Goal: Information Seeking & Learning: Learn about a topic

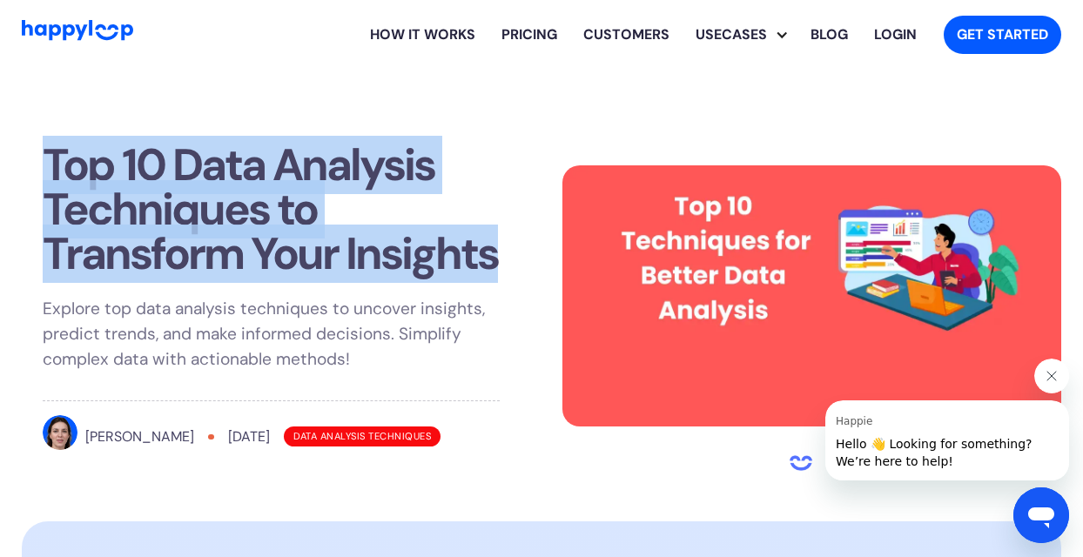
drag, startPoint x: 51, startPoint y: 158, endPoint x: 493, endPoint y: 248, distance: 451.3
click at [493, 248] on h1 "Top 10 Data Analysis Techniques to Transform Your Insights" at bounding box center [271, 210] width 457 height 134
copy h1 "Top 10 Data Analysis Techniques to Transform Your Insights"
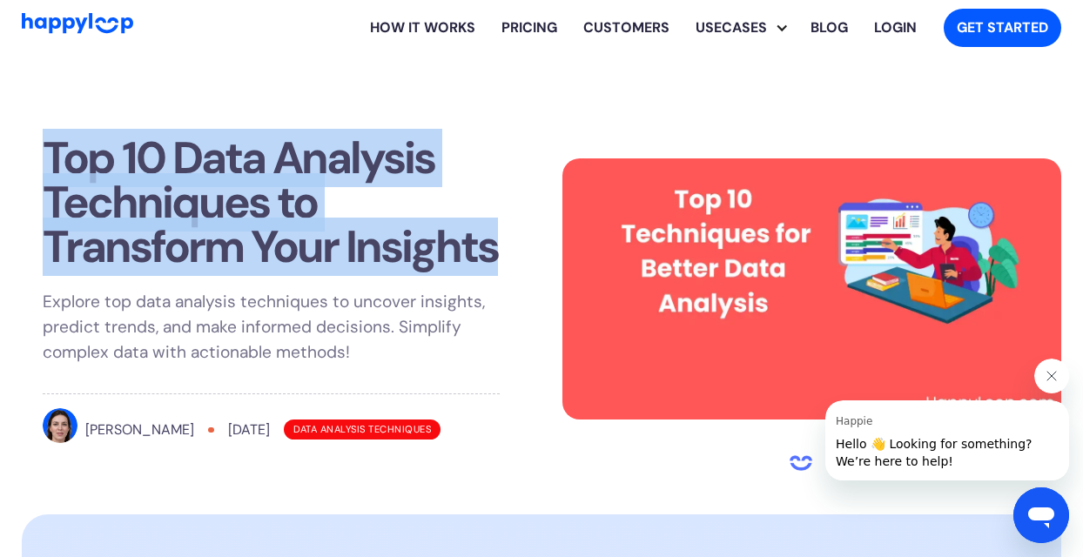
scroll to position [11, 0]
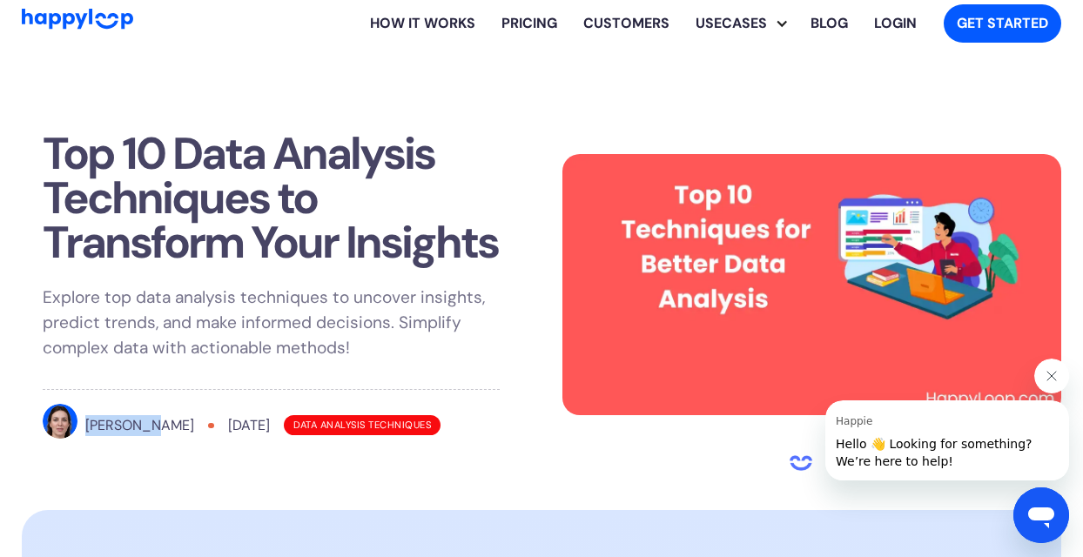
drag, startPoint x: 86, startPoint y: 414, endPoint x: 143, endPoint y: 420, distance: 56.9
click at [143, 420] on div "[PERSON_NAME] [DATE] Data Analysis Techniques" at bounding box center [271, 426] width 457 height 44
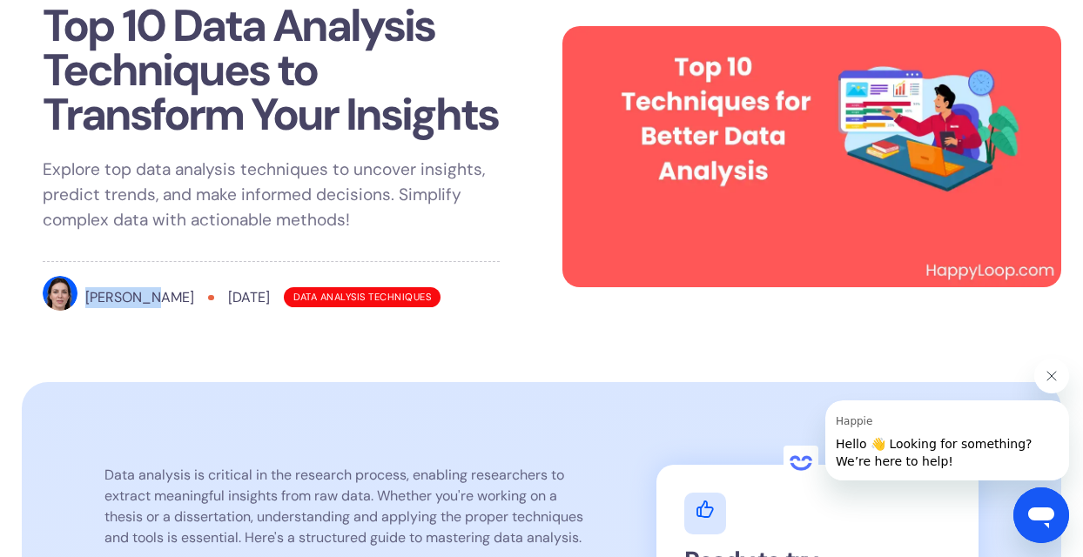
scroll to position [247, 0]
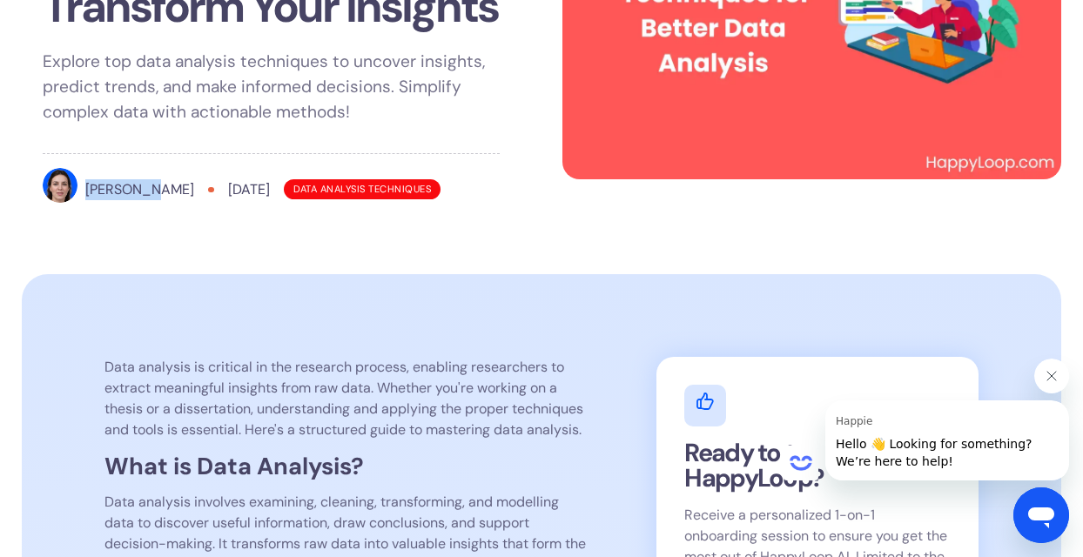
copy div "[PERSON_NAME]"
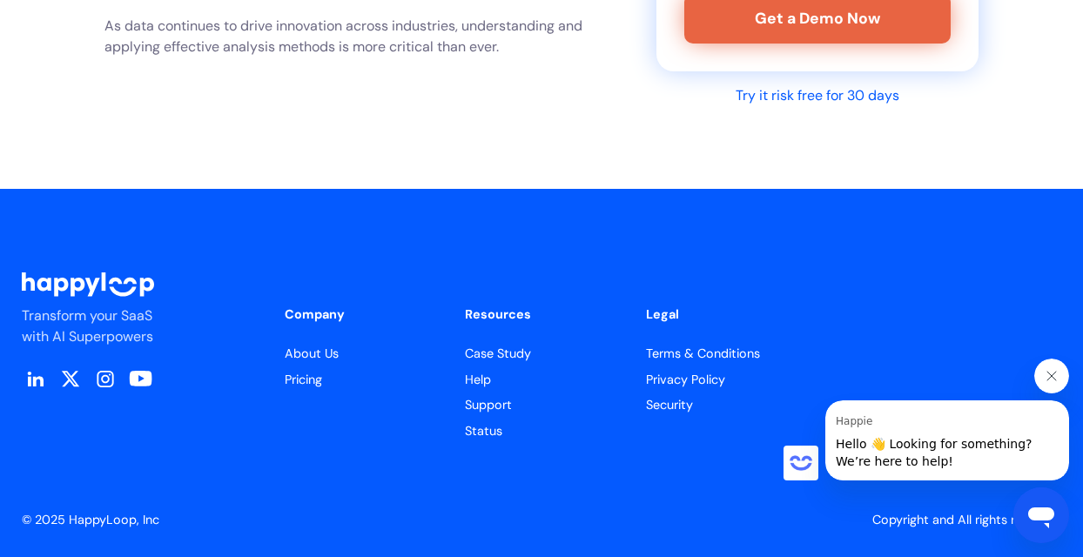
scroll to position [11587, 0]
drag, startPoint x: 19, startPoint y: 279, endPoint x: 151, endPoint y: 291, distance: 132.8
click at [151, 291] on section "Transform your SaaS with AI Superpowers Company About Us Pricing Resources Case…" at bounding box center [541, 373] width 1083 height 368
click at [233, 228] on div "Transform your SaaS with AI Superpowers Company About Us Pricing Resources Case…" at bounding box center [541, 373] width 1039 height 368
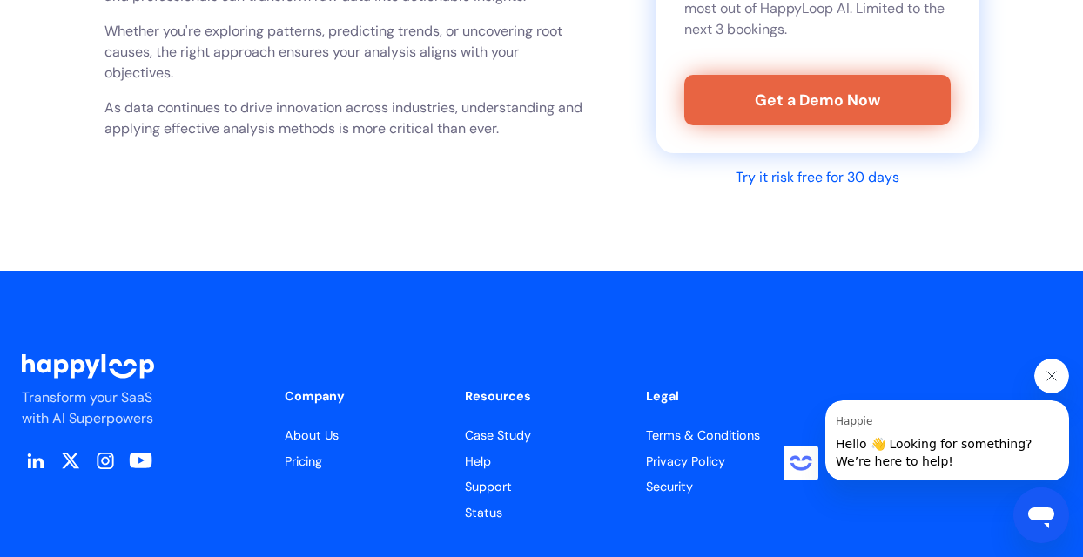
scroll to position [11313, 0]
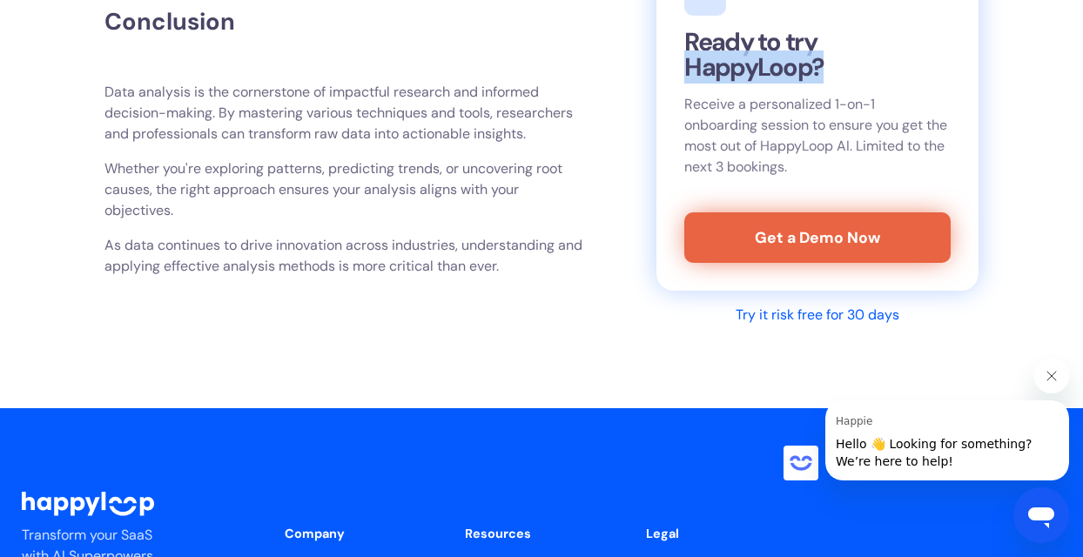
drag, startPoint x: 689, startPoint y: 122, endPoint x: 816, endPoint y: 126, distance: 127.1
click at [816, 80] on h2 "Ready to try HappyLoop?" at bounding box center [816, 55] width 265 height 50
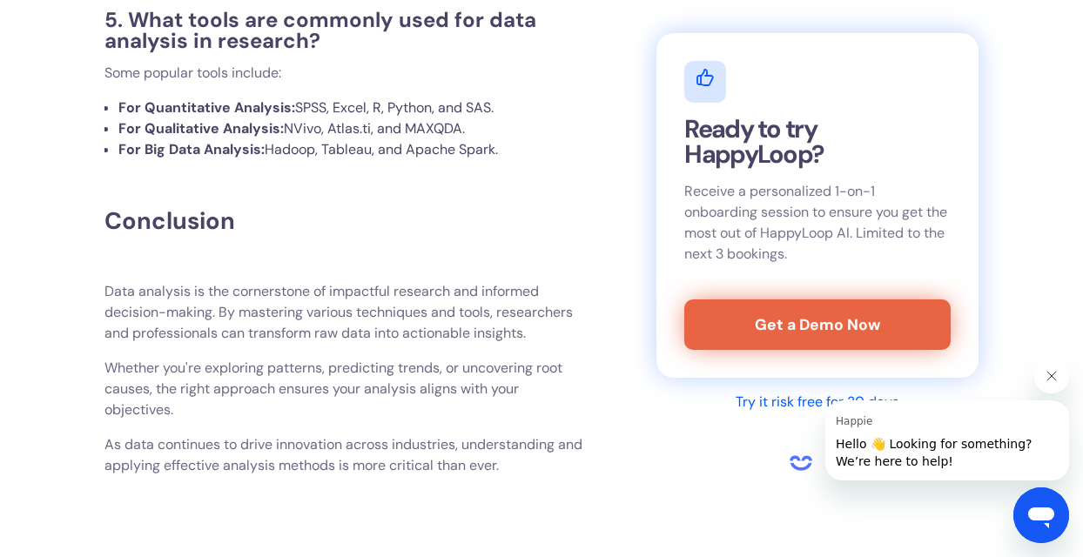
scroll to position [11265, 0]
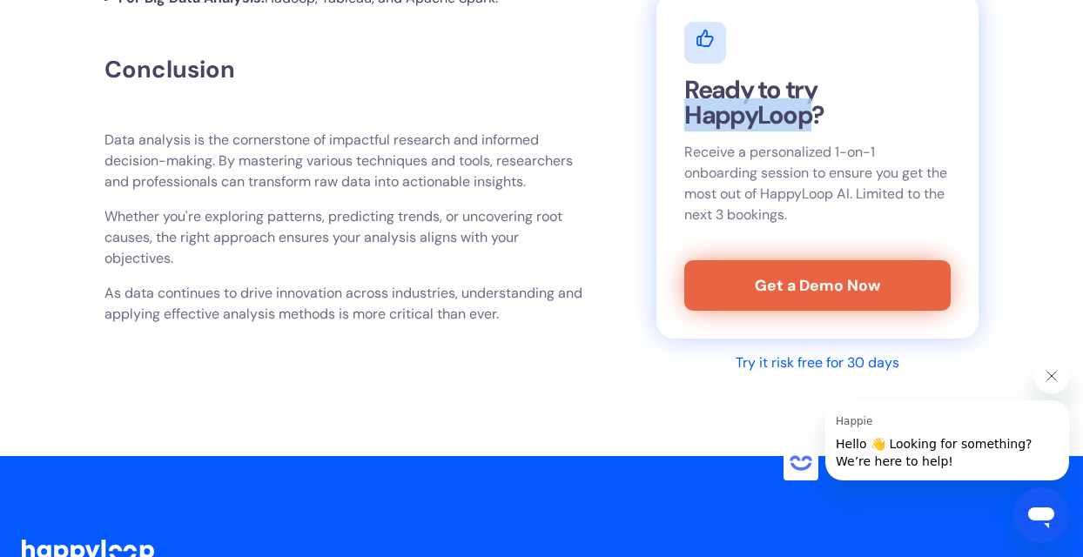
drag, startPoint x: 688, startPoint y: 149, endPoint x: 814, endPoint y: 151, distance: 125.3
click at [814, 128] on h2 "Ready to try HappyLoop?" at bounding box center [816, 102] width 265 height 50
copy h2 "HappyLoop"
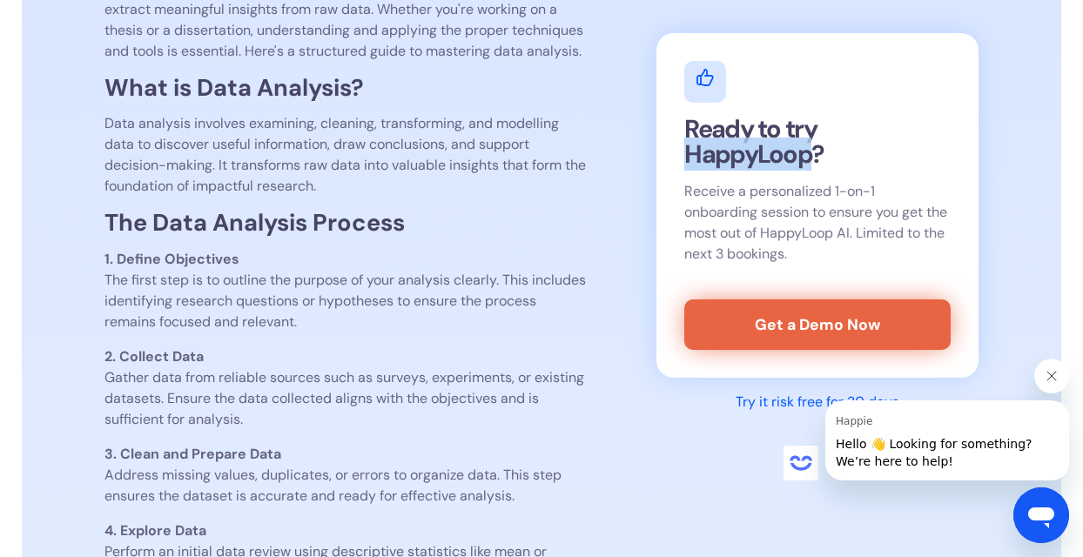
scroll to position [0, 0]
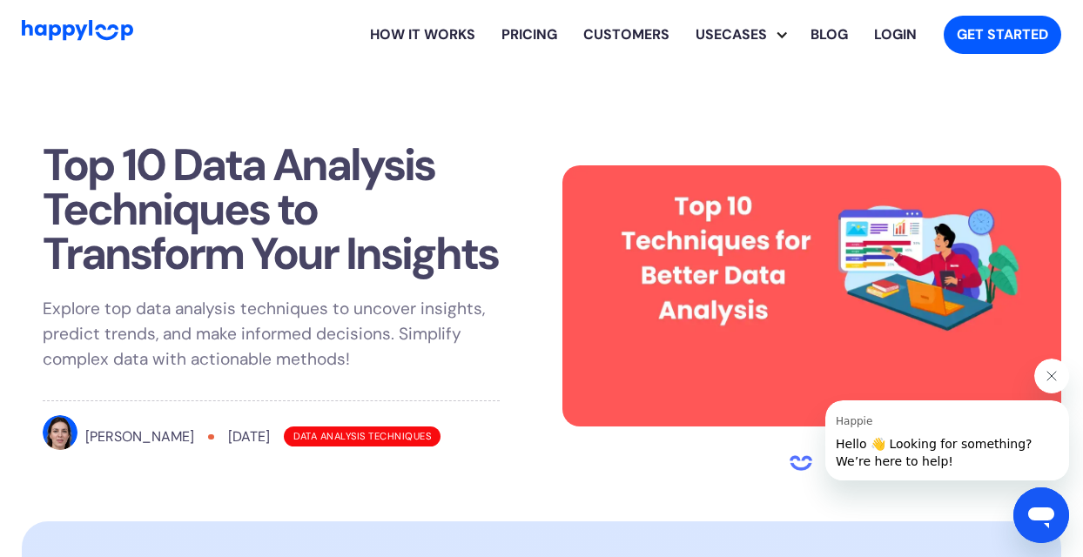
click at [97, 438] on div "[PERSON_NAME]" at bounding box center [139, 436] width 109 height 21
click at [41, 430] on div "Top 10 Data Analysis Techniques to Transform Your Insights Explore top data ana…" at bounding box center [271, 301] width 499 height 358
click at [59, 428] on img at bounding box center [60, 432] width 35 height 35
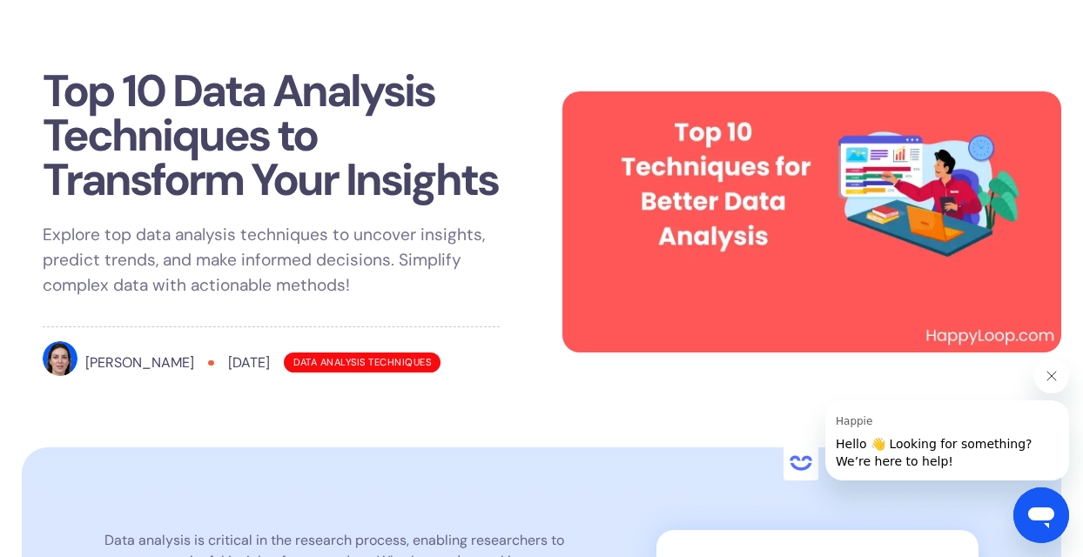
scroll to position [77, 0]
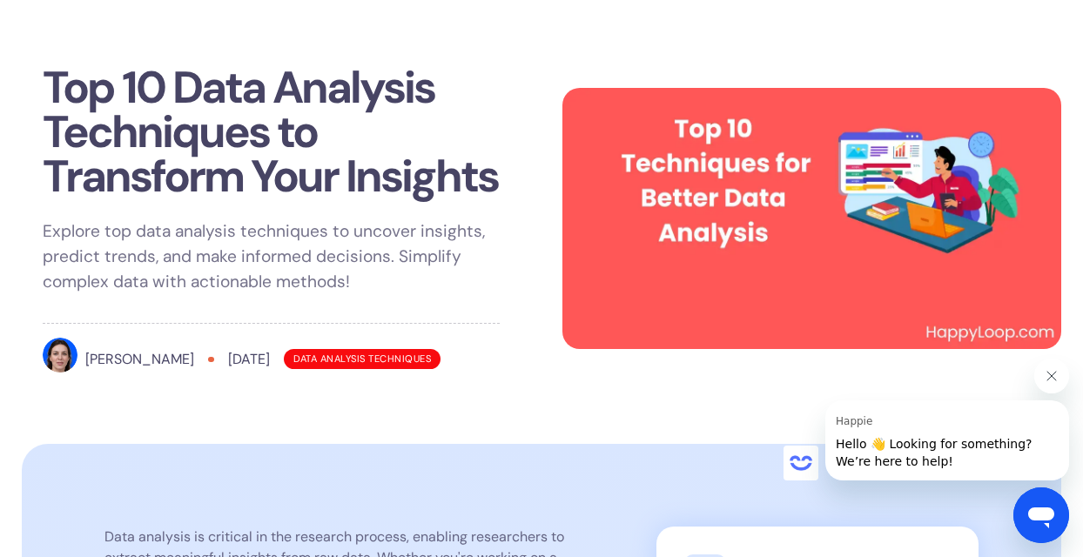
click at [384, 352] on div "Data Analysis Techniques" at bounding box center [362, 359] width 157 height 20
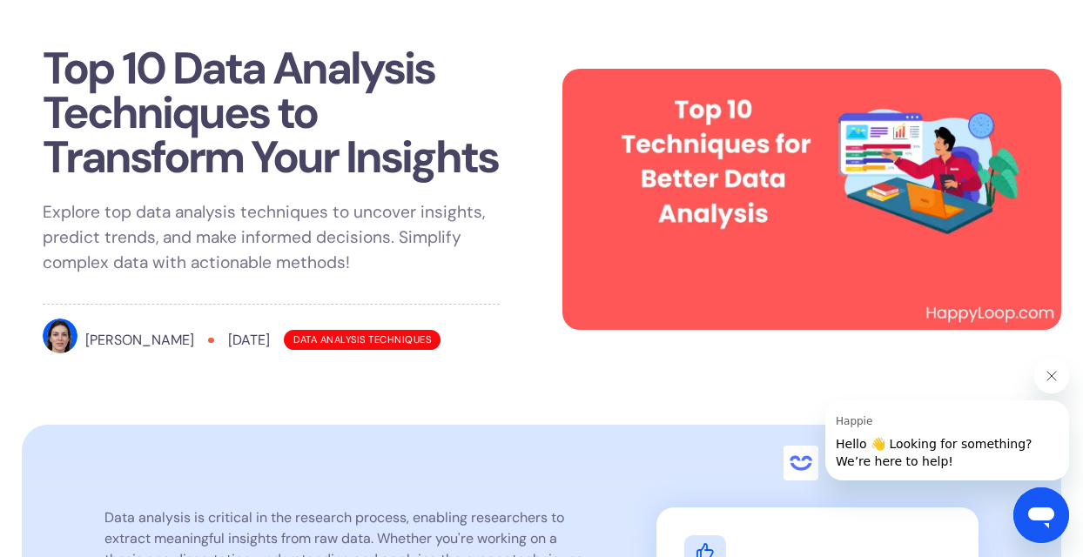
click at [71, 334] on img at bounding box center [60, 336] width 35 height 35
click at [69, 334] on img at bounding box center [60, 336] width 35 height 35
drag, startPoint x: 90, startPoint y: 337, endPoint x: 141, endPoint y: 341, distance: 51.5
click at [141, 341] on div "[PERSON_NAME] [DATE] Data Analysis Techniques" at bounding box center [271, 341] width 457 height 44
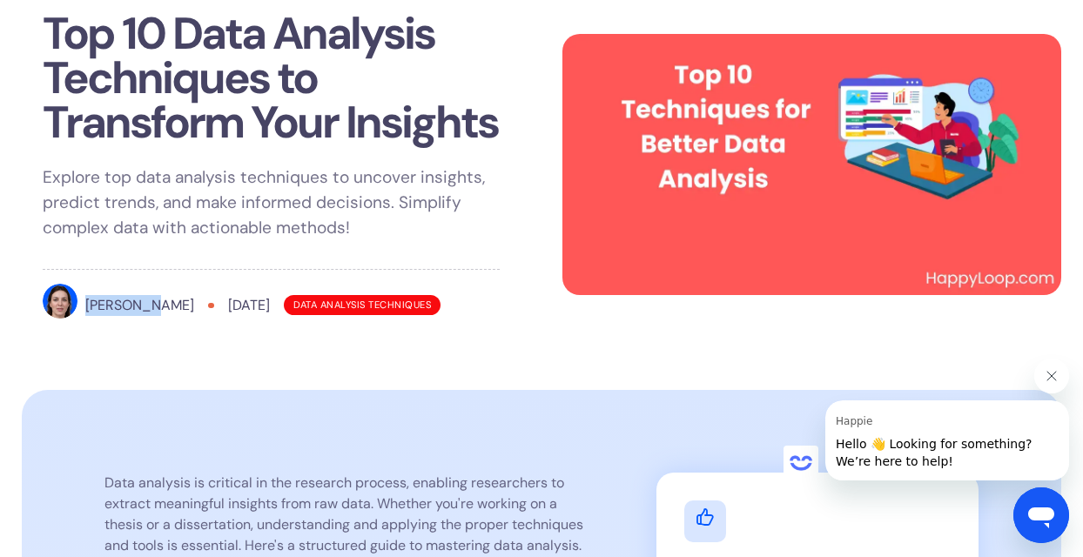
scroll to position [161, 0]
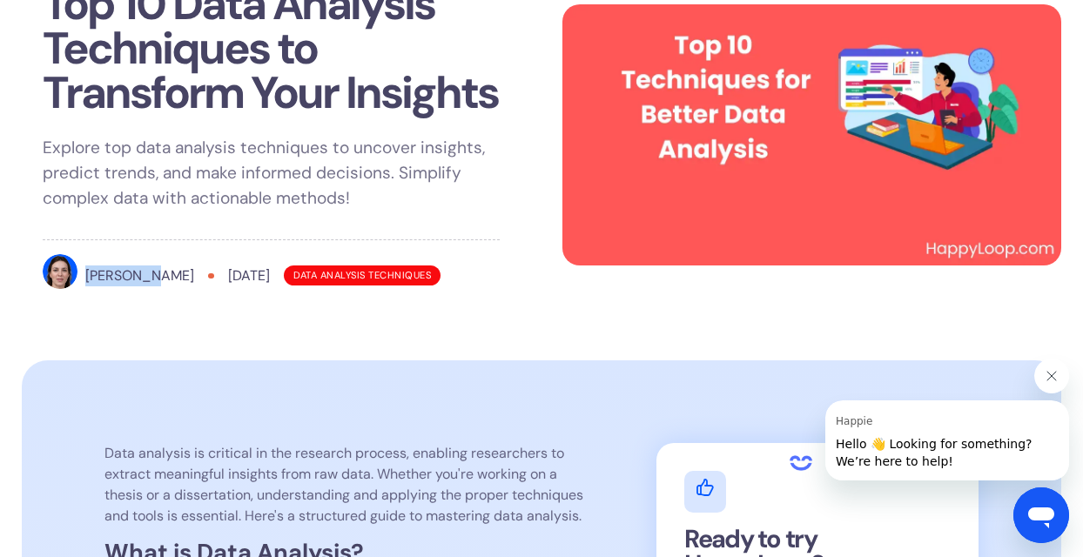
click at [101, 326] on div "Top 10 Data Analysis Techniques to Transform Your Insights Explore top data ana…" at bounding box center [541, 135] width 1039 height 452
drag, startPoint x: 84, startPoint y: 268, endPoint x: 149, endPoint y: 278, distance: 66.1
click at [149, 278] on div "[PERSON_NAME] [DATE] Data Analysis Techniques" at bounding box center [271, 276] width 457 height 44
copy div "[PERSON_NAME]"
